Goal: Task Accomplishment & Management: Manage account settings

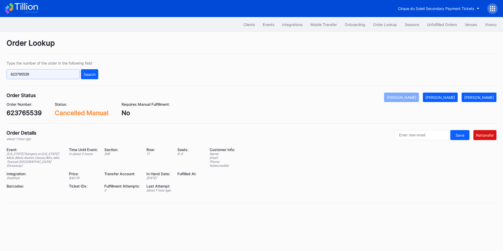
click at [53, 76] on input "623765539" at bounding box center [43, 74] width 73 height 10
paste input "183638406"
type input "183638406"
click at [85, 73] on div "Search" at bounding box center [90, 74] width 12 height 4
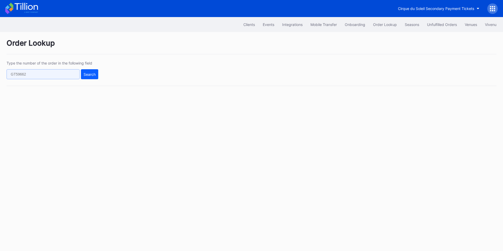
click at [61, 74] on input "text" at bounding box center [43, 74] width 73 height 10
paste input "183638406"
type input "183638406"
click at [94, 73] on div "Search" at bounding box center [90, 74] width 12 height 4
click at [437, 25] on div "Unfulfilled Orders" at bounding box center [442, 24] width 30 height 4
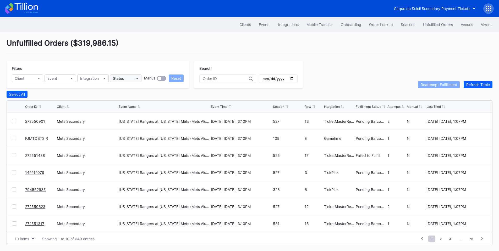
click at [127, 77] on button "Status" at bounding box center [125, 78] width 31 height 8
click at [135, 80] on button "Status" at bounding box center [125, 78] width 31 height 8
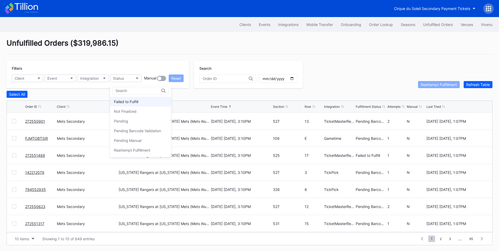
click at [133, 103] on div "Failed to Fulfill" at bounding box center [126, 101] width 24 height 4
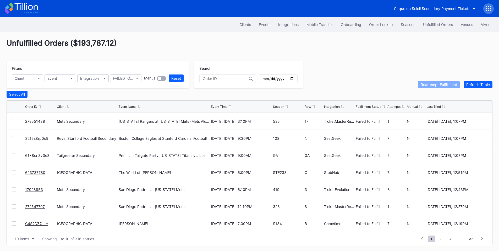
click at [14, 123] on div at bounding box center [14, 121] width 4 height 4
click at [15, 206] on div at bounding box center [14, 206] width 4 height 4
click at [444, 87] on div "Reattempt Fulfillment" at bounding box center [439, 84] width 36 height 4
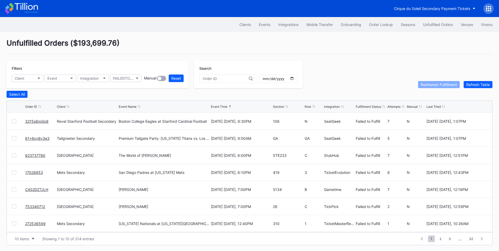
click at [42, 123] on link "3215s8rp0o9" at bounding box center [36, 121] width 23 height 4
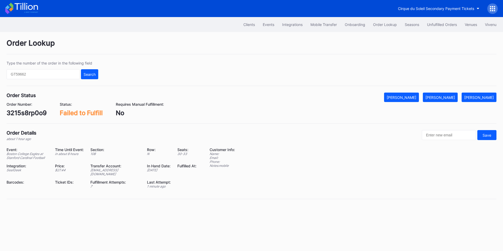
click at [28, 116] on div "3215s8rp0o9" at bounding box center [27, 113] width 40 height 8
copy div "3215s8rp0o9"
click at [444, 98] on div "[PERSON_NAME]" at bounding box center [441, 97] width 30 height 4
click at [51, 71] on input "text" at bounding box center [43, 74] width 73 height 10
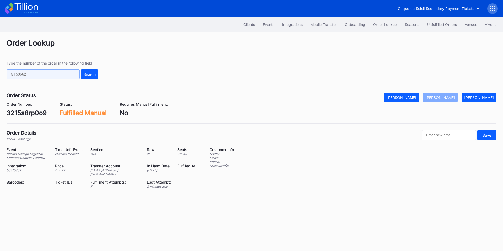
paste input "623740565"
type input "623740565"
click at [92, 72] on button "Search" at bounding box center [89, 74] width 17 height 10
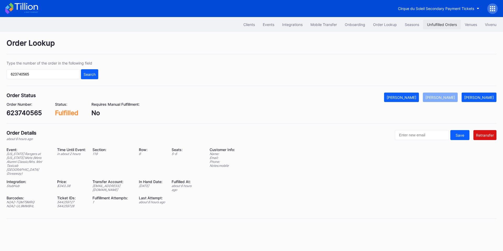
click at [435, 22] on button "Unfulfilled Orders" at bounding box center [442, 25] width 38 height 10
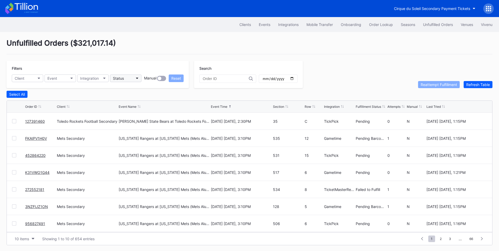
click at [132, 75] on button "Status" at bounding box center [125, 78] width 31 height 8
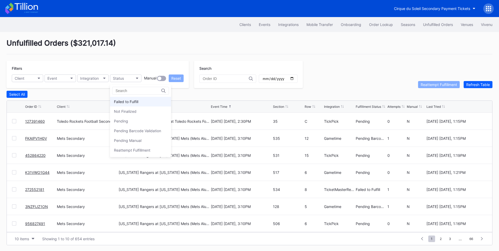
click at [136, 102] on div "Failed to Fulfill" at bounding box center [126, 101] width 24 height 4
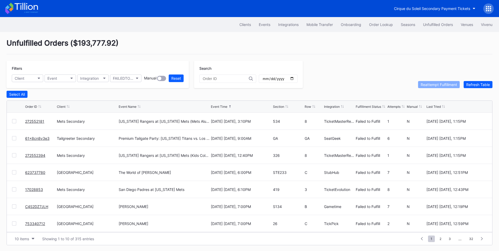
click at [14, 121] on div at bounding box center [14, 121] width 4 height 4
click at [433, 83] on button "Reattempt Fulfillment" at bounding box center [439, 84] width 42 height 7
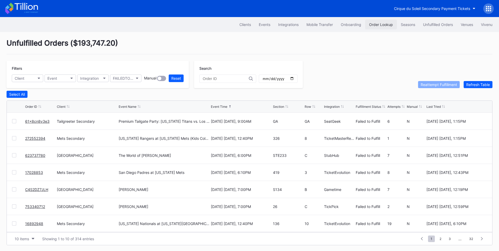
click at [374, 24] on div "Order Lookup" at bounding box center [381, 24] width 24 height 4
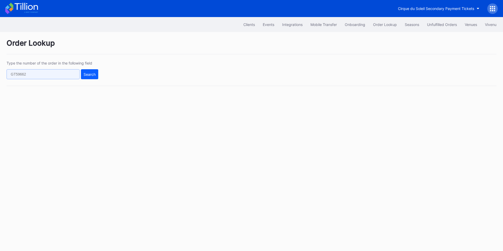
click at [42, 74] on input "text" at bounding box center [43, 74] width 73 height 10
paste input "rm96c3d6ogp"
click at [93, 73] on div "Search" at bounding box center [90, 74] width 12 height 4
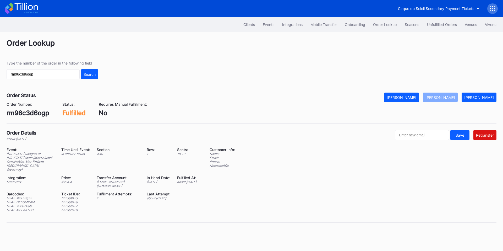
click at [107, 186] on div "integrations@eventdynamic.com" at bounding box center [119, 184] width 44 height 8
copy div "integrations@eventdynamic.com"
click at [48, 75] on input "rm96c3d6ogp" at bounding box center [43, 74] width 73 height 10
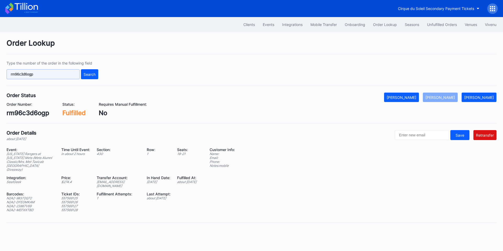
click at [48, 75] on input "rm96c3d6ogp" at bounding box center [43, 74] width 73 height 10
paste input "808277063"
click at [90, 74] on div "Search" at bounding box center [90, 74] width 12 height 4
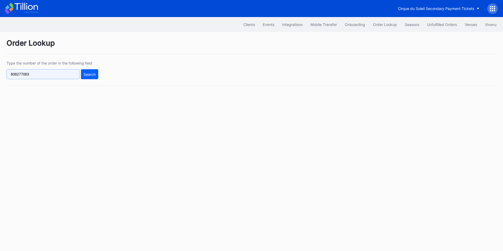
click at [55, 72] on input "808277063" at bounding box center [43, 74] width 73 height 10
paste input "623740565"
click at [90, 75] on div "Search" at bounding box center [90, 74] width 12 height 4
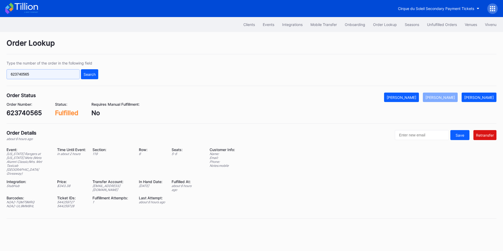
click at [52, 71] on input "623740565" at bounding box center [43, 74] width 73 height 10
paste input "rm96c3d6ogp"
type input "rm96c3d6ogp"
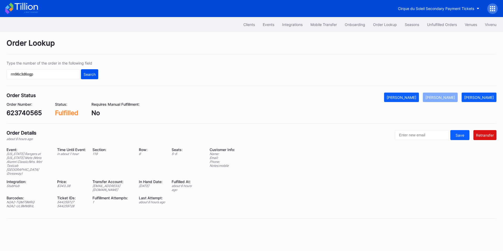
click at [95, 71] on button "Search" at bounding box center [89, 74] width 17 height 10
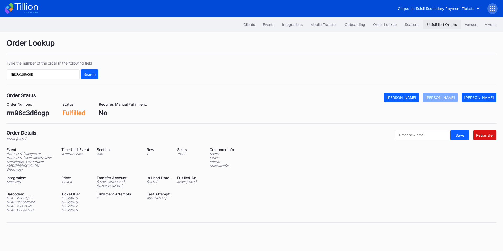
click at [442, 28] on button "Unfulfilled Orders" at bounding box center [442, 25] width 38 height 10
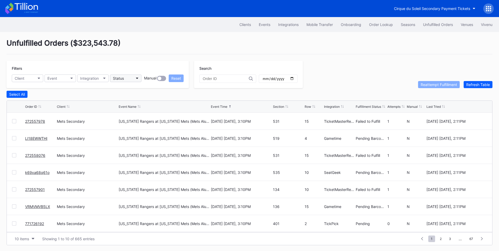
click at [128, 75] on button "Status" at bounding box center [125, 78] width 31 height 8
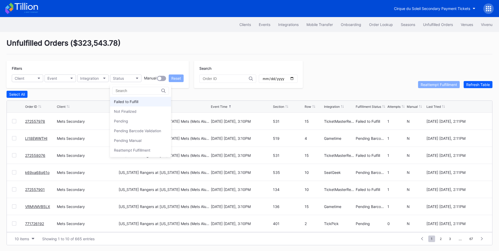
click at [137, 101] on div "Failed to Fulfill" at bounding box center [126, 101] width 24 height 4
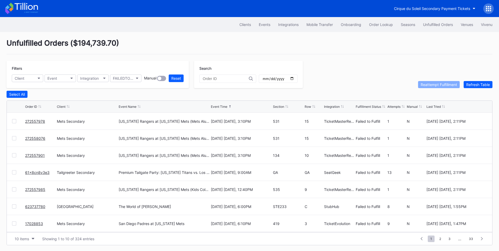
click at [13, 122] on div at bounding box center [14, 121] width 4 height 4
click at [14, 138] on div at bounding box center [14, 138] width 4 height 4
click at [13, 157] on div at bounding box center [14, 155] width 4 height 4
click at [422, 86] on div "Reattempt Fulfillment" at bounding box center [439, 84] width 36 height 4
click at [133, 79] on button "Status" at bounding box center [125, 78] width 31 height 8
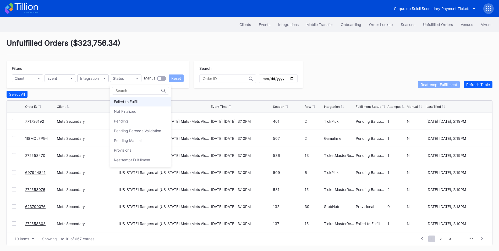
click at [134, 102] on div "Failed to Fulfill" at bounding box center [126, 101] width 24 height 4
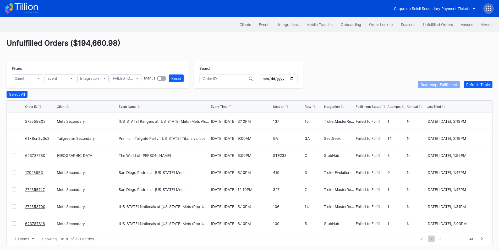
click at [13, 121] on div at bounding box center [14, 121] width 4 height 4
click at [428, 87] on div "Reattempt Fulfillment" at bounding box center [439, 84] width 36 height 4
click at [38, 123] on link "61x8cn8v3e3" at bounding box center [37, 121] width 24 height 4
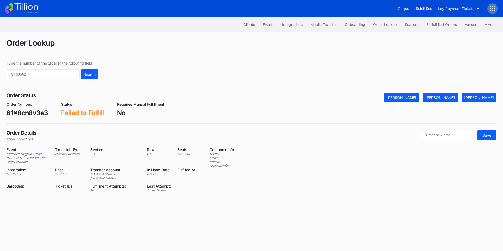
click at [26, 112] on div "61x8cn8v3e3" at bounding box center [27, 113] width 41 height 8
copy div "61x8cn8v3e3"
click at [447, 97] on div "[PERSON_NAME]" at bounding box center [441, 97] width 30 height 4
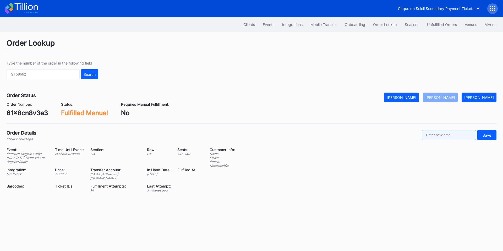
click at [446, 136] on input "text" at bounding box center [449, 135] width 54 height 10
paste input "ryanbaldwin1420@gmail.com"
type input "ryanbaldwin1420@gmail.com"
click at [486, 136] on div "Save" at bounding box center [487, 135] width 9 height 4
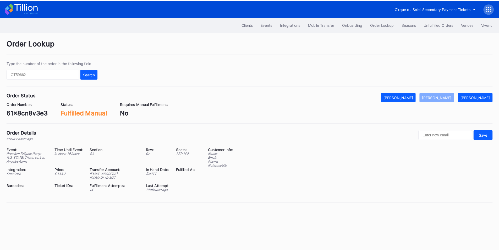
scroll to position [0, 0]
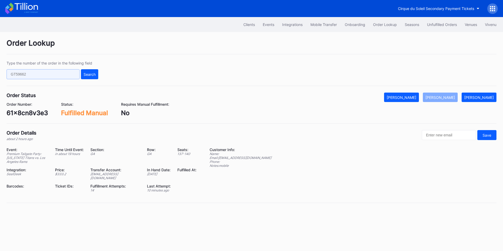
click at [58, 72] on input "text" at bounding box center [43, 74] width 73 height 10
click at [51, 77] on input "text" at bounding box center [43, 74] width 73 height 10
paste input "906512779"
click at [90, 74] on div "Search" at bounding box center [90, 74] width 12 height 4
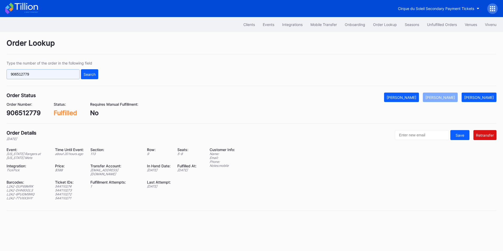
click at [60, 77] on input "906512779" at bounding box center [43, 74] width 73 height 10
paste input "272559761"
click at [90, 77] on button "Search" at bounding box center [89, 74] width 17 height 10
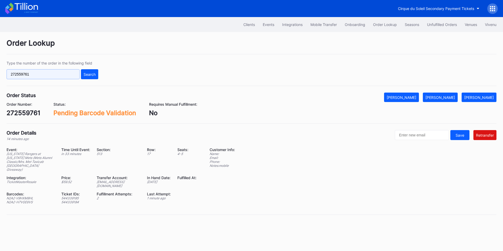
click at [51, 74] on input "272559761" at bounding box center [43, 74] width 73 height 10
paste input "906512779"
type input "906512779"
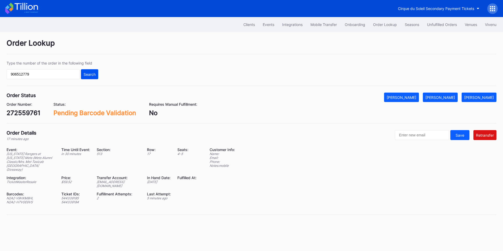
click at [95, 75] on div "Search" at bounding box center [90, 74] width 12 height 4
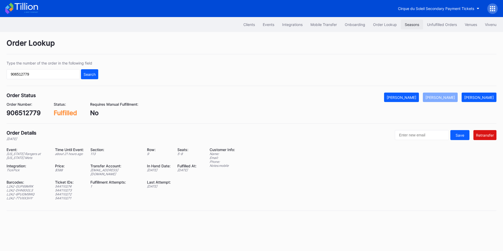
click at [421, 22] on button "Seasons" at bounding box center [412, 25] width 22 height 10
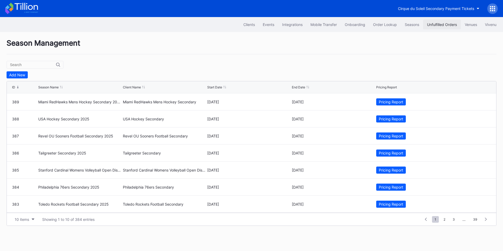
click at [441, 25] on div "Unfulfilled Orders" at bounding box center [442, 24] width 30 height 4
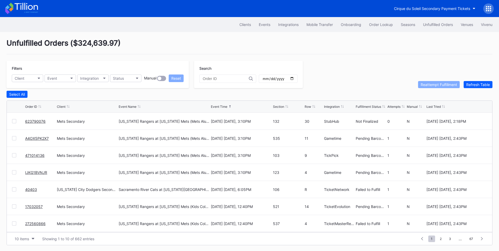
click at [221, 80] on input "text" at bounding box center [226, 79] width 46 height 4
paste input "272559761"
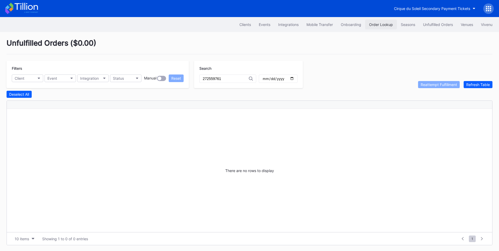
type input "272559761"
click at [381, 24] on div "Order Lookup" at bounding box center [381, 24] width 24 height 4
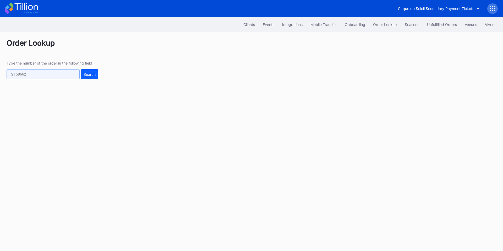
click at [64, 75] on input "text" at bounding box center [43, 74] width 73 height 10
paste input "272559761"
click at [83, 77] on button "Search" at bounding box center [89, 74] width 17 height 10
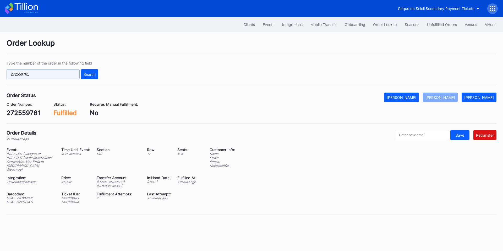
drag, startPoint x: 56, startPoint y: 70, endPoint x: 52, endPoint y: 73, distance: 5.0
click at [56, 70] on input "272559761" at bounding box center [43, 74] width 73 height 10
click at [52, 73] on input "272559761" at bounding box center [43, 74] width 73 height 10
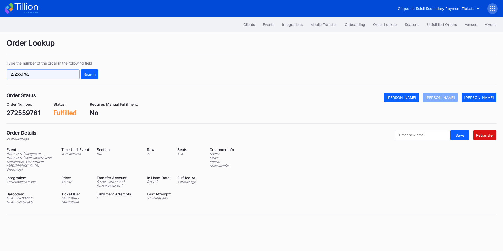
paste input "ymg6c7vly0v"
click at [89, 74] on div "Search" at bounding box center [90, 74] width 12 height 4
click at [58, 78] on input "ymg6c7vly0v" at bounding box center [43, 74] width 73 height 10
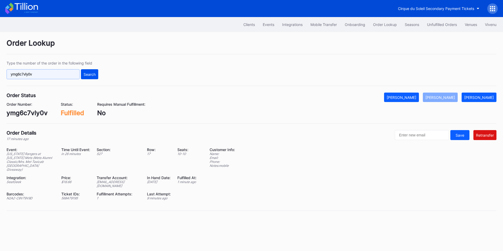
paste input "127391460"
type input "127391460"
click at [88, 77] on button "Search" at bounding box center [89, 74] width 17 height 10
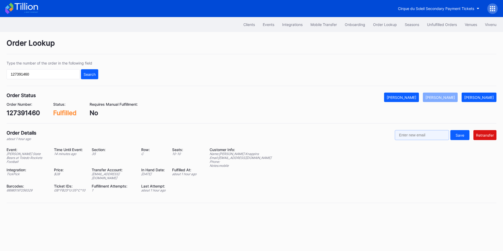
click at [431, 139] on input "text" at bounding box center [422, 135] width 54 height 10
paste input "rlknappins@icloud.com"
type input "rlknappins@icloud.com"
click at [483, 137] on div "Retransfer" at bounding box center [485, 135] width 18 height 4
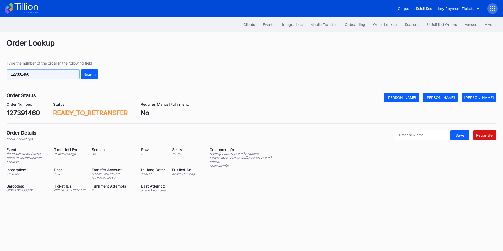
click at [60, 77] on input "127391460" at bounding box center [43, 74] width 73 height 10
paste input "text"
type input "127391460"
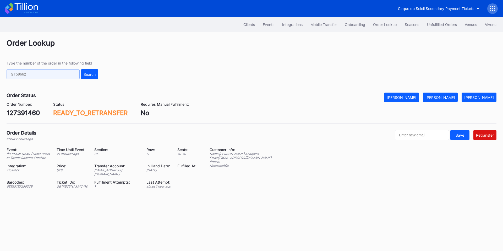
click at [45, 74] on input "text" at bounding box center [43, 74] width 73 height 10
paste input "623794043"
type input "623794043"
click at [94, 73] on div "Search" at bounding box center [90, 74] width 12 height 4
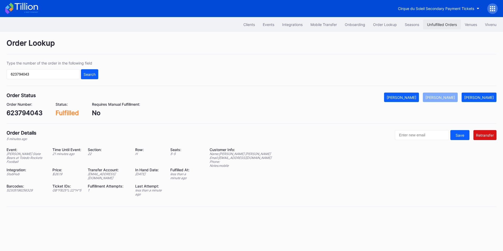
click at [441, 23] on div "Unfulfilled Orders" at bounding box center [442, 24] width 30 height 4
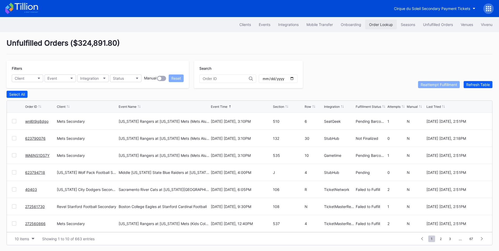
click at [380, 20] on button "Order Lookup" at bounding box center [381, 25] width 32 height 10
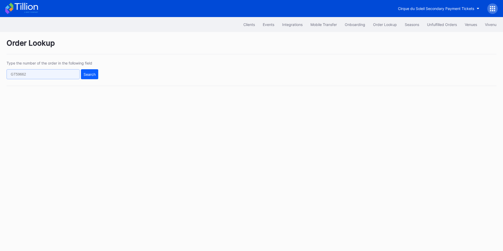
click at [43, 74] on input "text" at bounding box center [43, 74] width 73 height 10
paste input "623794912"
click at [89, 72] on div "Search" at bounding box center [90, 74] width 12 height 4
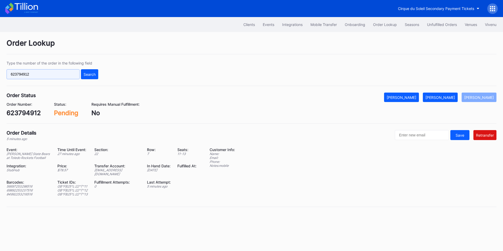
click at [36, 75] on input "623794912" at bounding box center [43, 74] width 73 height 10
paste input "127391460"
type input "127391460"
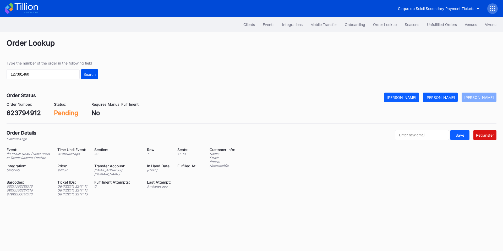
click at [85, 71] on button "Search" at bounding box center [89, 74] width 17 height 10
